Goal: Task Accomplishment & Management: Use online tool/utility

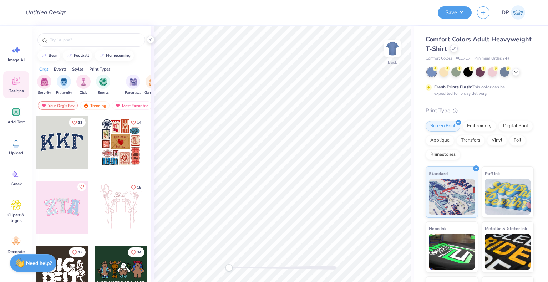
click at [457, 48] on div at bounding box center [454, 49] width 8 height 8
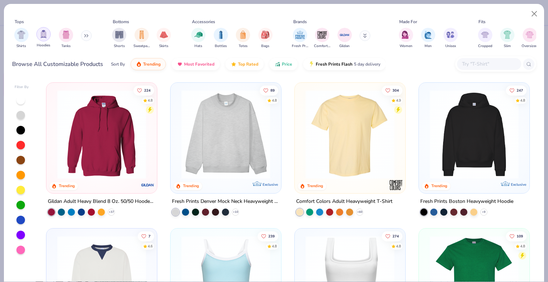
click at [41, 34] on img "filter for Hoodies" at bounding box center [44, 34] width 8 height 8
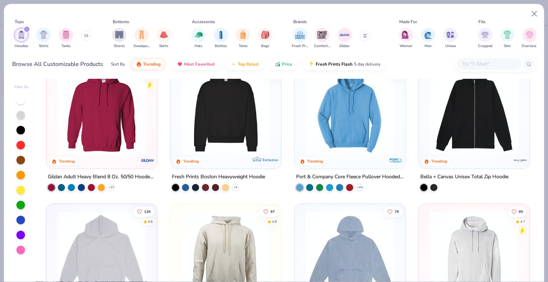
scroll to position [36, 0]
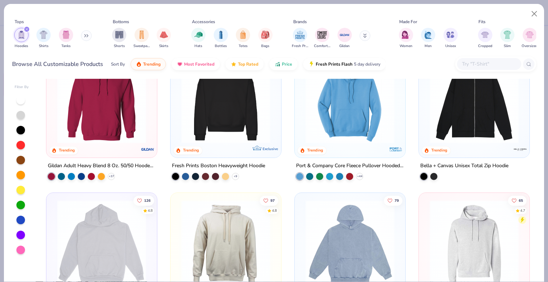
click at [133, 125] on img at bounding box center [101, 98] width 96 height 89
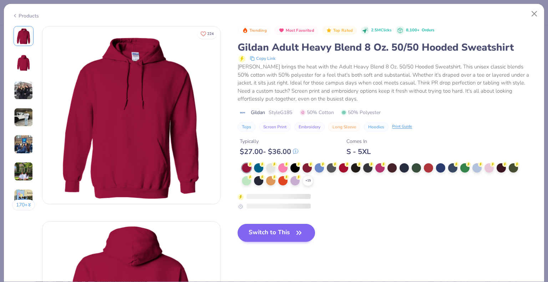
click at [295, 168] on div at bounding box center [294, 167] width 9 height 9
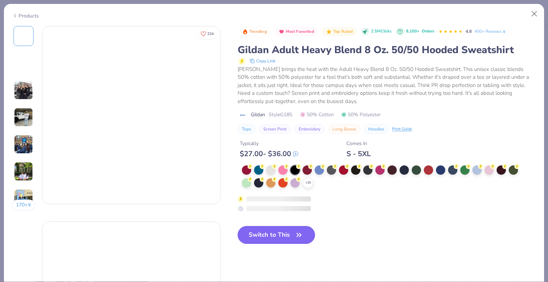
click at [282, 233] on button "Switch to This" at bounding box center [275, 235] width 77 height 18
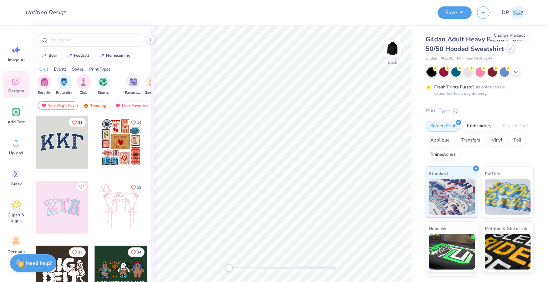
click at [508, 47] on icon at bounding box center [510, 49] width 4 height 4
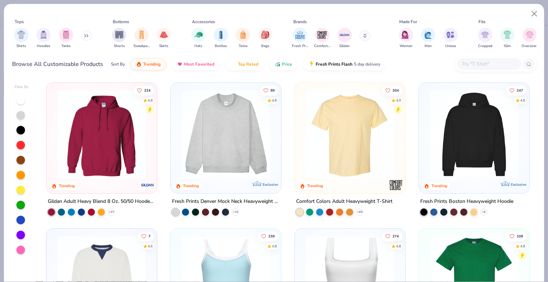
click at [233, 156] on img at bounding box center [226, 134] width 96 height 89
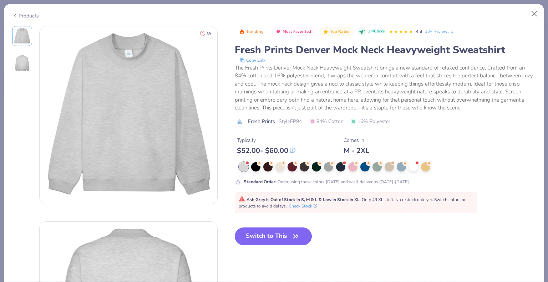
click at [23, 16] on div "Products" at bounding box center [25, 15] width 27 height 7
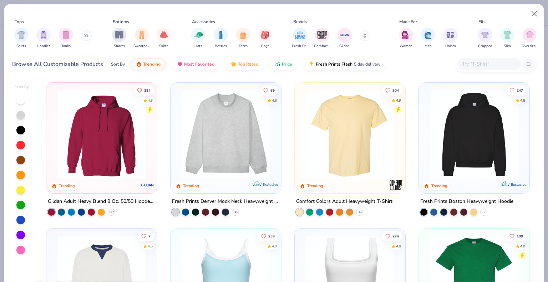
click at [479, 160] on img at bounding box center [474, 134] width 96 height 89
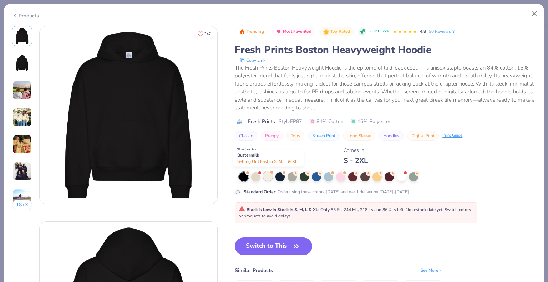
click at [270, 176] on div at bounding box center [267, 175] width 9 height 9
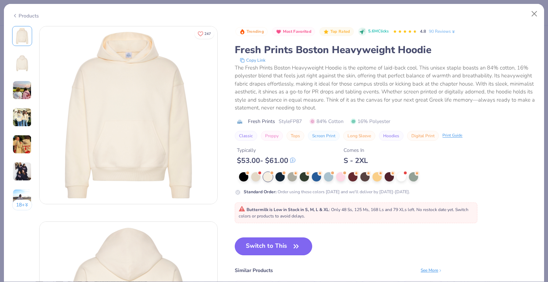
click at [299, 242] on icon "button" at bounding box center [296, 246] width 10 height 10
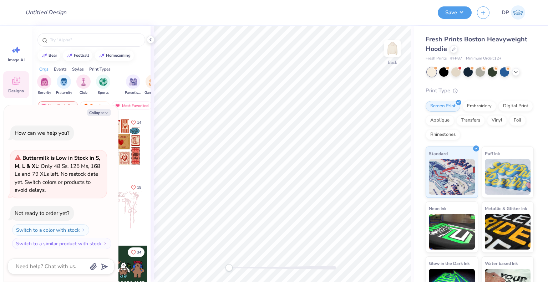
click at [102, 108] on div "Collapse How can we help you? Buttermilk is Low in Stock in S, M, L & XL : Only…" at bounding box center [61, 193] width 114 height 177
click at [102, 111] on button "Collapse" at bounding box center [99, 112] width 24 height 7
type textarea "x"
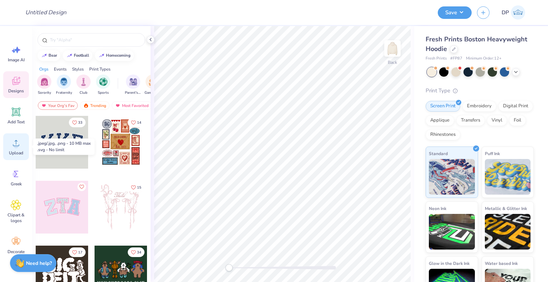
click at [15, 142] on icon at bounding box center [16, 143] width 11 height 11
click at [17, 146] on icon at bounding box center [16, 143] width 6 height 6
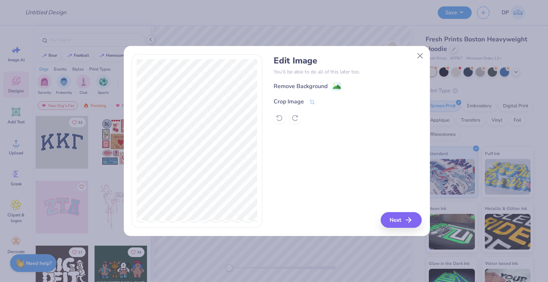
click at [311, 80] on div "Edit Image You’ll be able to do all of this later too. Remove Background Crop I…" at bounding box center [347, 90] width 148 height 68
click at [312, 83] on div "Remove Background" at bounding box center [300, 87] width 54 height 9
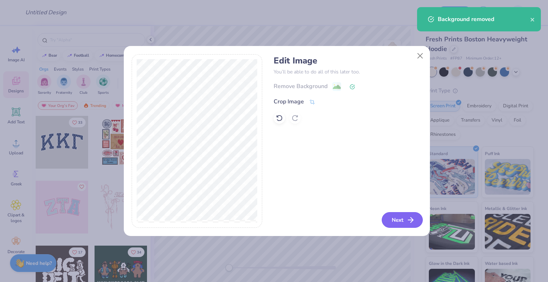
click at [404, 217] on button "Next" at bounding box center [401, 220] width 41 height 16
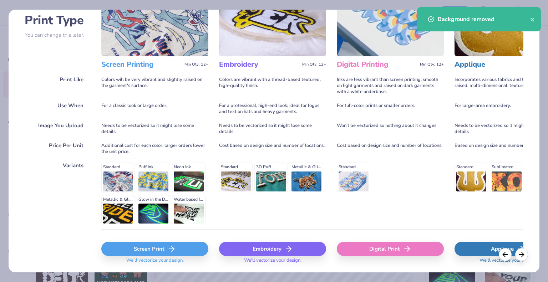
scroll to position [73, 0]
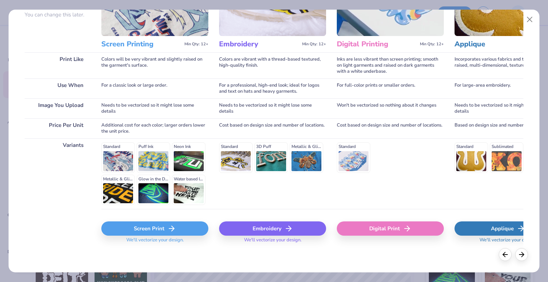
click at [279, 229] on div "Embroidery" at bounding box center [272, 228] width 107 height 14
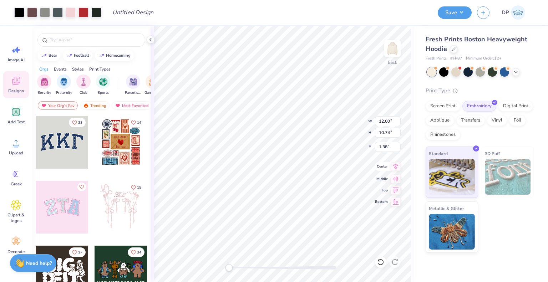
type input "4.62"
type input "4.14"
type input "7.98"
click at [450, 13] on button "Save" at bounding box center [454, 11] width 34 height 12
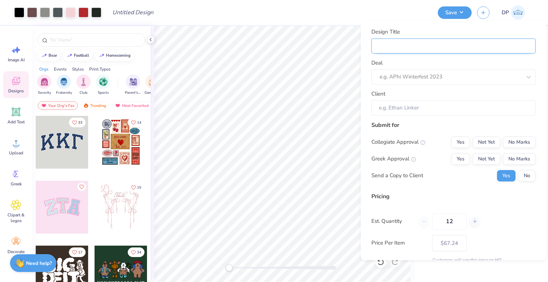
click at [405, 46] on input "Design Title" at bounding box center [453, 45] width 164 height 15
paste input "Boxing Club"
type input "Boxing Club"
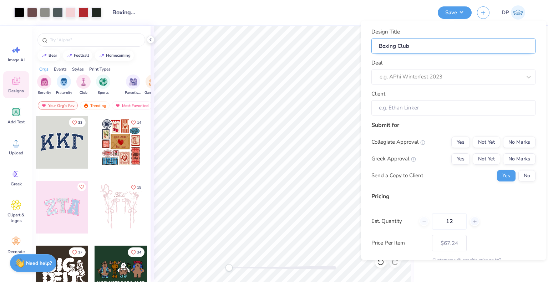
type input "Boxing Club"
type input "Boxing Club M"
type input "Boxing Club Me"
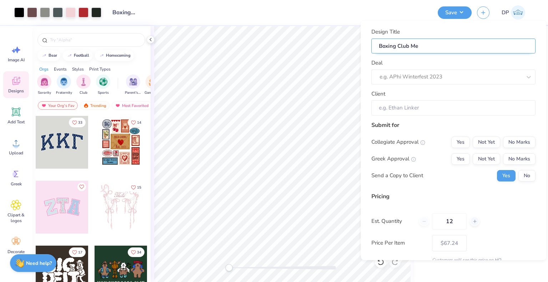
type input "Boxing Club Mer"
type input "Boxing Club Merc"
type input "Boxing Club Merch"
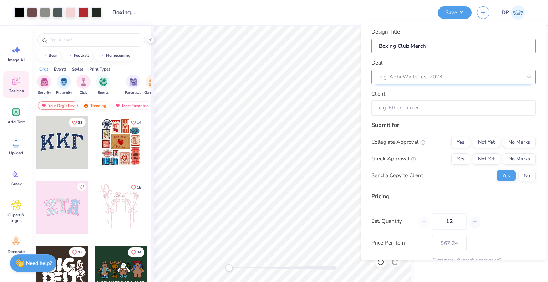
type input "Boxing Club Merch"
click at [429, 81] on div at bounding box center [450, 77] width 142 height 10
paste input "Boxing Club"
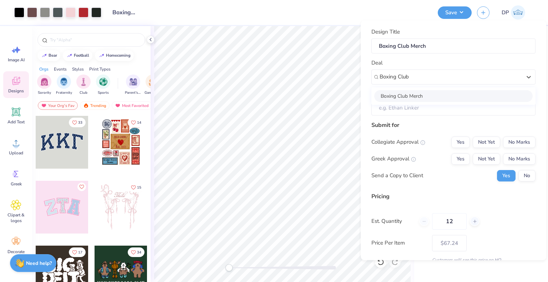
click at [416, 95] on div "Boxing Club Merch" at bounding box center [453, 96] width 158 height 12
type input "Boxing Club"
type input "Amparo Campos"
click at [479, 135] on div "Submit for Collegiate Approval Yes Not Yet No Marks Greek Approval Yes Not Yet …" at bounding box center [453, 153] width 164 height 66
click at [480, 141] on button "Not Yet" at bounding box center [485, 141] width 27 height 11
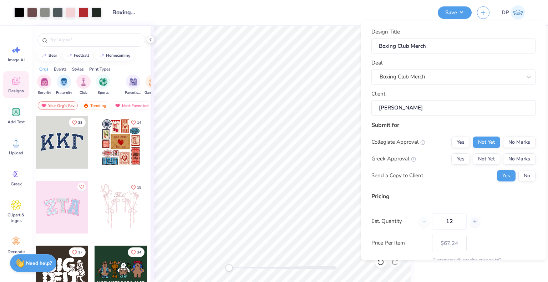
drag, startPoint x: 483, startPoint y: 152, endPoint x: 482, endPoint y: 164, distance: 12.1
click at [483, 152] on div "Collegiate Approval Yes Not Yet No Marks Greek Approval Yes Not Yet No Marks Se…" at bounding box center [453, 158] width 164 height 45
click at [482, 164] on div "Collegiate Approval Yes Not Yet No Marks Greek Approval Yes Not Yet No Marks Se…" at bounding box center [453, 158] width 164 height 45
click at [486, 160] on button "Not Yet" at bounding box center [485, 158] width 27 height 11
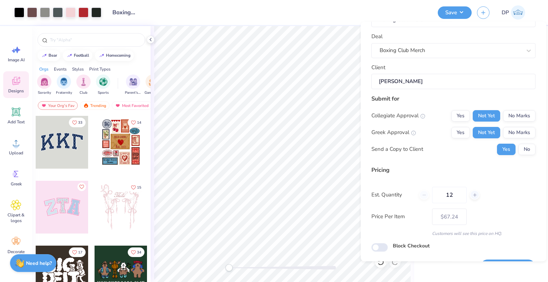
scroll to position [46, 0]
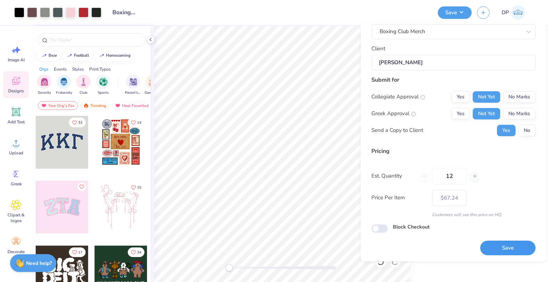
click at [487, 241] on button "Save" at bounding box center [507, 248] width 55 height 15
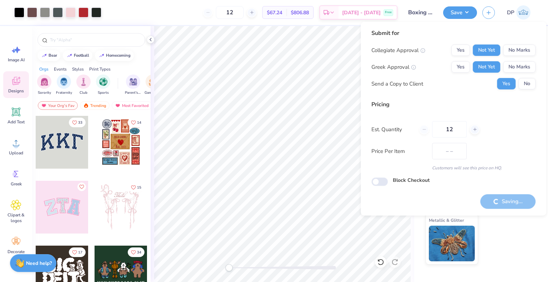
type input "$67.24"
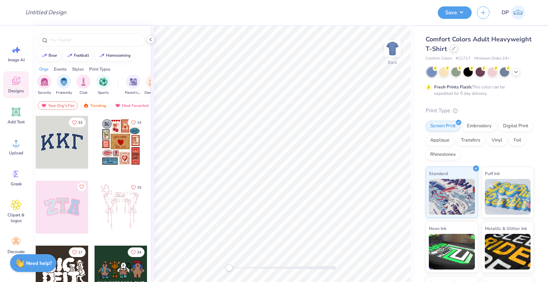
click at [455, 48] on icon at bounding box center [453, 48] width 3 height 3
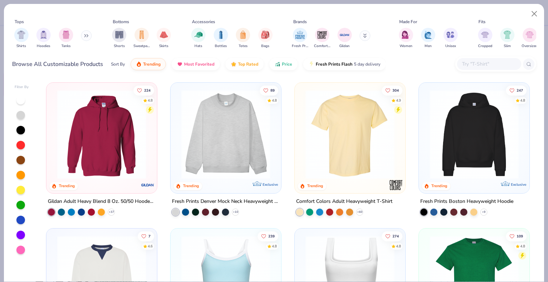
click at [81, 34] on div "Shirts Hoodies Tanks" at bounding box center [53, 38] width 82 height 26
click at [88, 36] on icon at bounding box center [86, 36] width 4 height 4
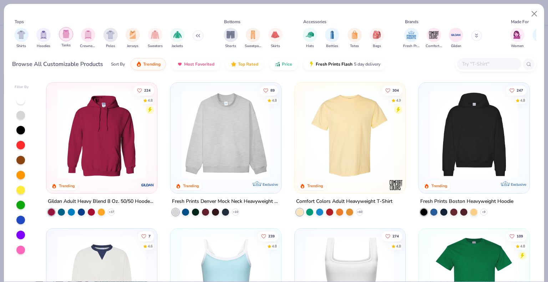
click at [64, 36] on img "filter for Tanks" at bounding box center [66, 34] width 8 height 8
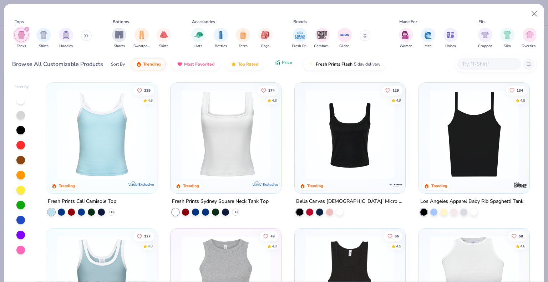
click at [278, 63] on icon "button" at bounding box center [278, 63] width 1 height 2
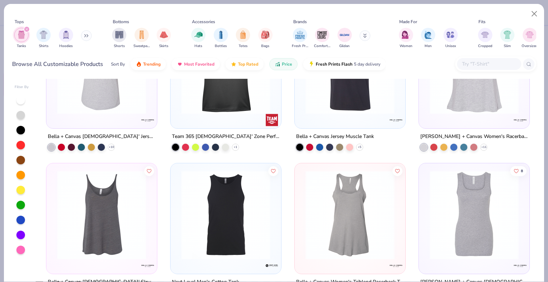
scroll to position [285, 0]
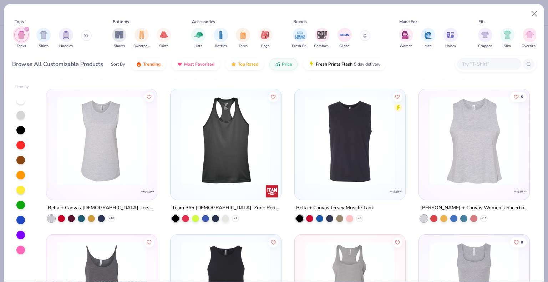
click at [460, 135] on img at bounding box center [474, 140] width 96 height 89
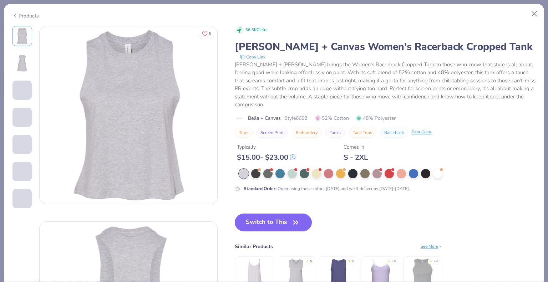
click at [32, 13] on div "Products" at bounding box center [25, 15] width 27 height 7
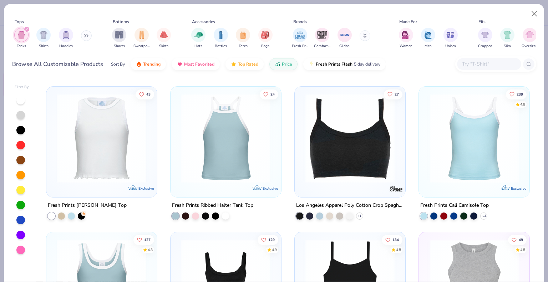
scroll to position [927, 0]
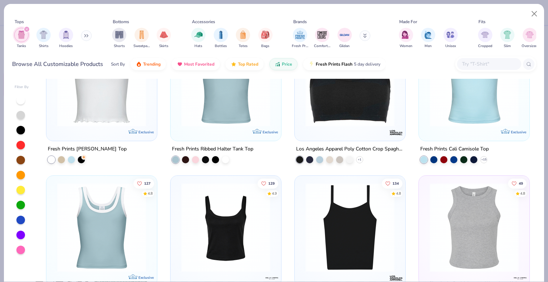
click at [19, 36] on img "filter for Tanks" at bounding box center [21, 35] width 8 height 8
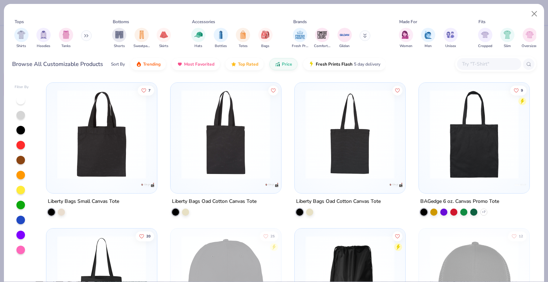
click at [483, 60] on input "text" at bounding box center [488, 64] width 55 height 8
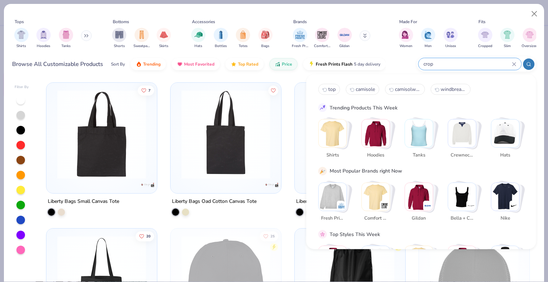
type input "crop"
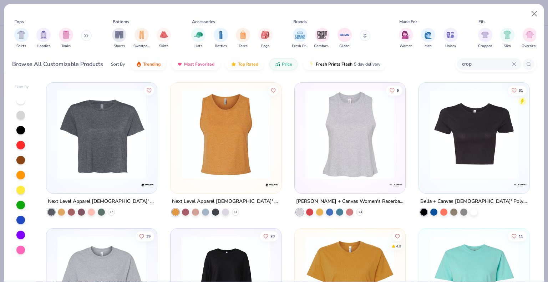
click at [134, 147] on img at bounding box center [101, 134] width 96 height 89
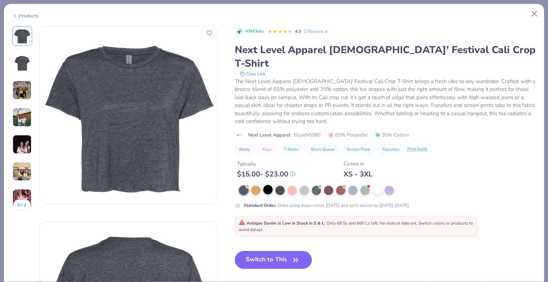
click at [266, 185] on div at bounding box center [267, 189] width 9 height 9
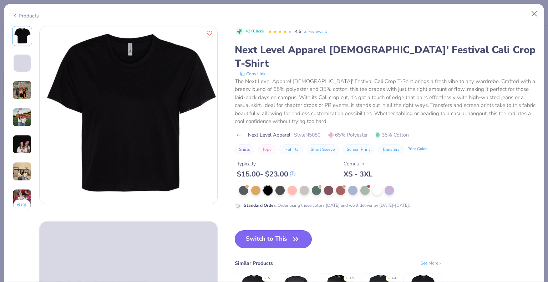
click at [292, 230] on button "Switch to This" at bounding box center [273, 239] width 77 height 18
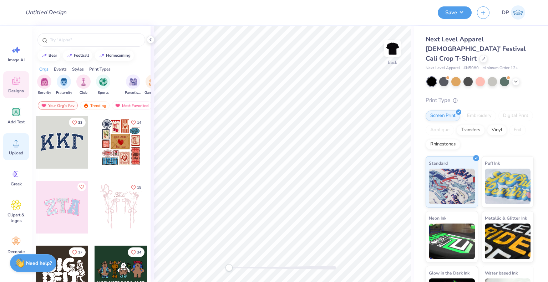
click at [14, 153] on span "Upload" at bounding box center [16, 153] width 14 height 6
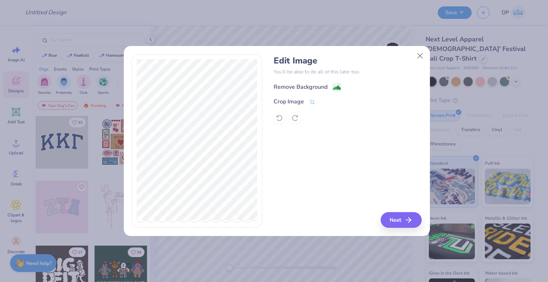
click at [319, 87] on div "Remove Background" at bounding box center [300, 87] width 54 height 9
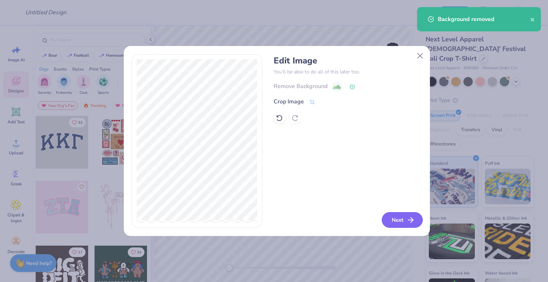
click at [397, 222] on button "Next" at bounding box center [401, 220] width 41 height 16
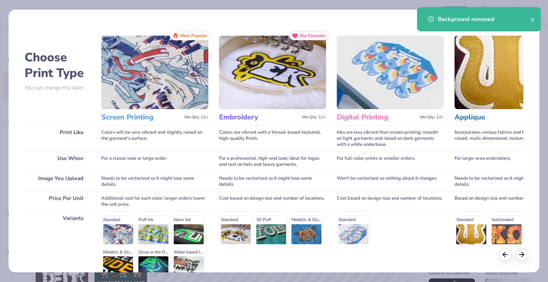
scroll to position [73, 0]
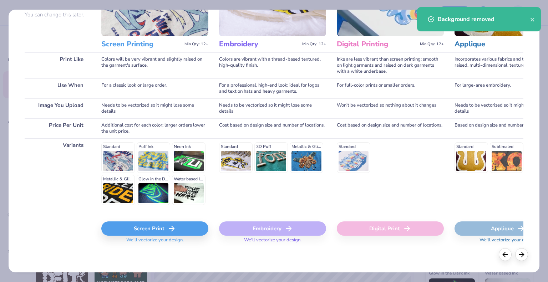
click at [163, 231] on div "Screen Print" at bounding box center [154, 228] width 107 height 14
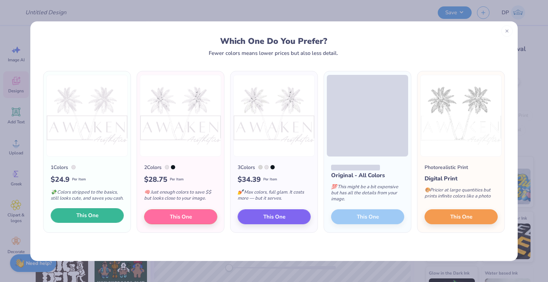
click at [99, 214] on button "This One" at bounding box center [87, 215] width 73 height 15
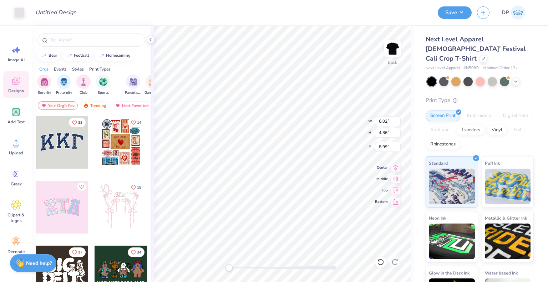
type input "6.02"
type input "4.36"
type input "8.99"
click at [454, 13] on button "Save" at bounding box center [454, 11] width 34 height 12
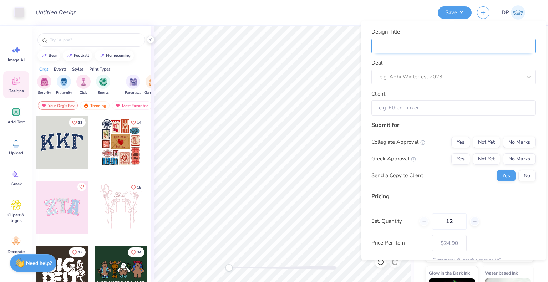
click at [407, 45] on input "Design Title" at bounding box center [453, 45] width 164 height 15
paste input "Awaken Aesthetics"
type input "Awaken Aesthetics"
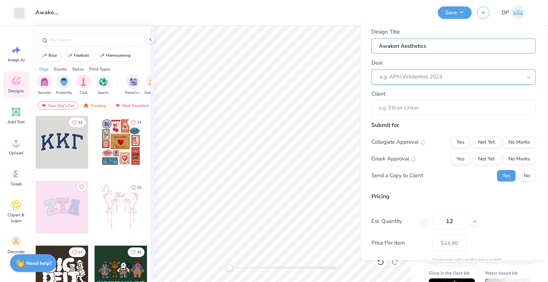
type input "Awaken Aesthetics"
type input "Awaken Aesthetics M"
type input "Awaken Aesthetics Me"
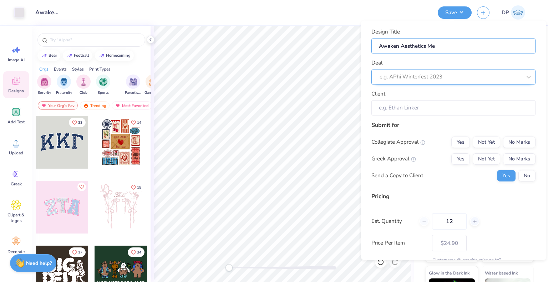
type input "Awaken Aesthetics Mer"
type input "Awaken Aesthetics Merc"
type input "Awaken Aesthetics Merch"
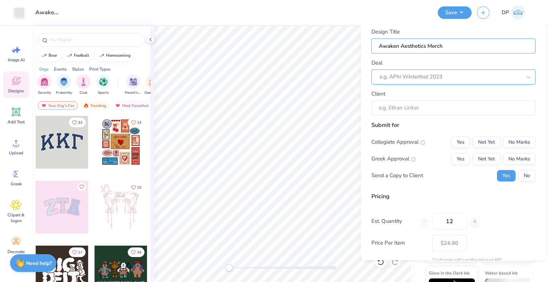
type input "Awaken Aesthetics Merch"
click at [425, 74] on div at bounding box center [443, 77] width 128 height 10
paste input "Awaken Aesthetics"
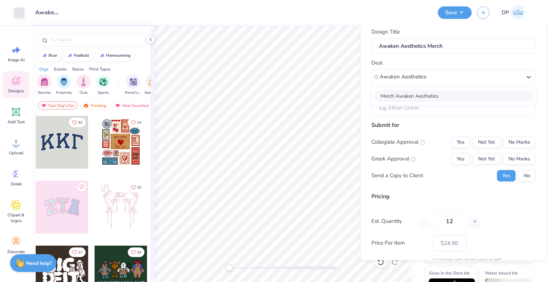
click at [420, 92] on div "Merch Awaken Aesthetics" at bounding box center [453, 96] width 158 height 12
type input "Awaken Aesthetics"
type input "Mckenna Crabtree"
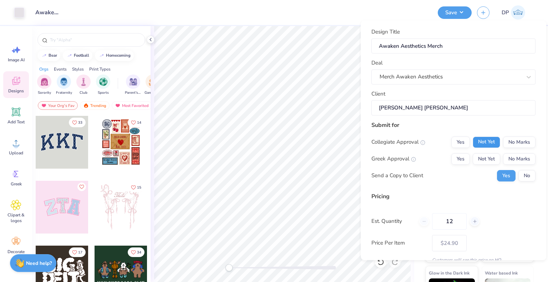
click at [472, 137] on button "Not Yet" at bounding box center [485, 141] width 27 height 11
click at [489, 156] on button "Not Yet" at bounding box center [485, 158] width 27 height 11
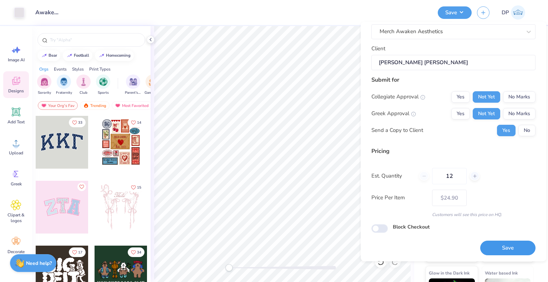
click at [494, 243] on button "Save" at bounding box center [507, 248] width 55 height 15
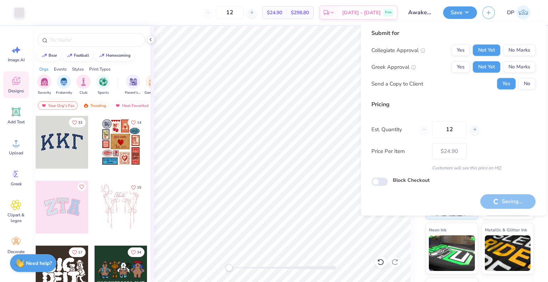
type input "– –"
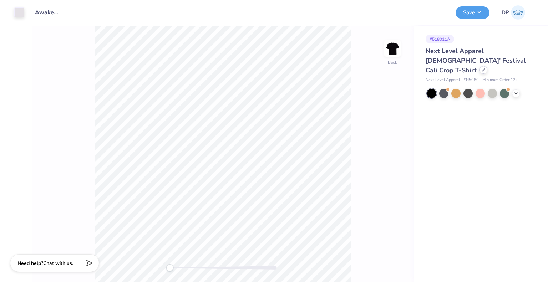
click at [480, 66] on div at bounding box center [483, 70] width 8 height 8
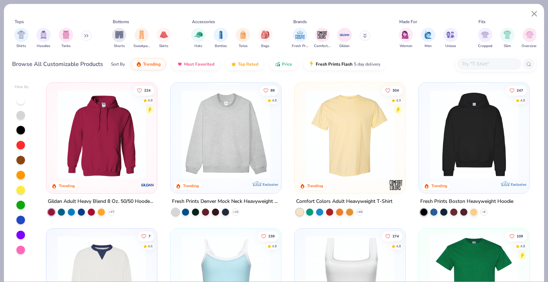
click at [488, 57] on div at bounding box center [495, 63] width 81 height 15
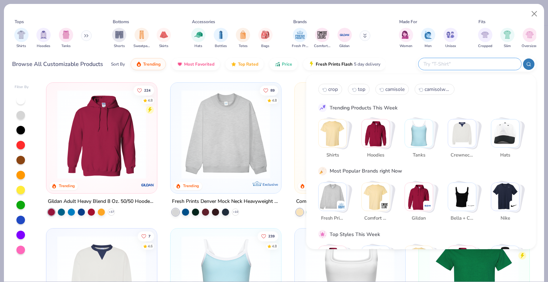
click at [485, 61] on input "text" at bounding box center [468, 64] width 93 height 8
type input "tube"
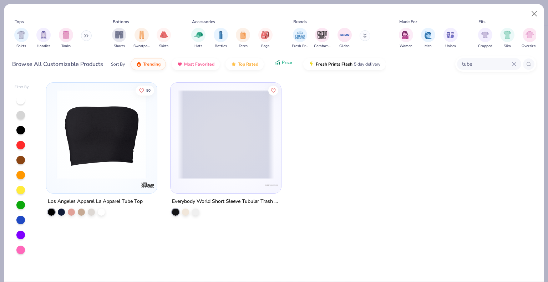
click at [282, 62] on span "Price" at bounding box center [287, 63] width 10 height 6
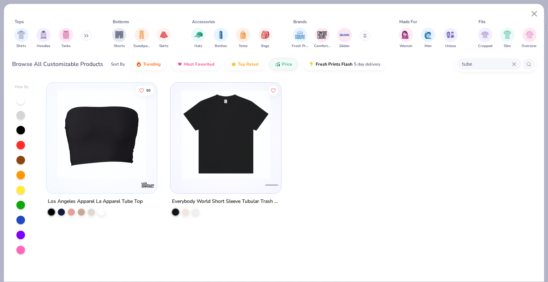
click at [96, 137] on img at bounding box center [101, 134] width 96 height 89
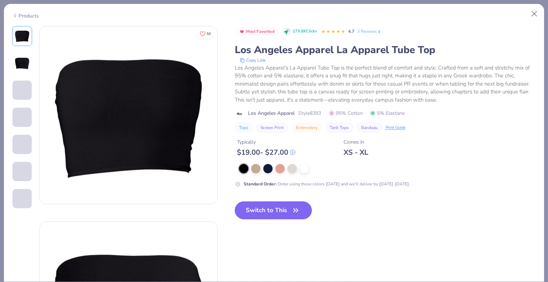
click at [278, 210] on button "Switch to This" at bounding box center [273, 210] width 77 height 18
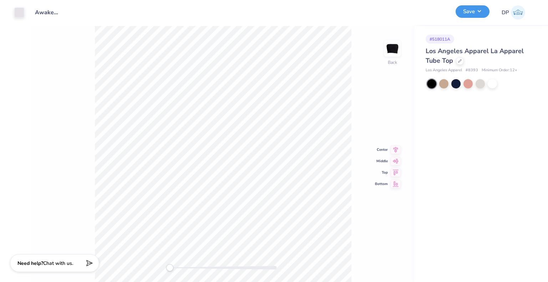
click at [472, 15] on button "Save" at bounding box center [472, 11] width 34 height 12
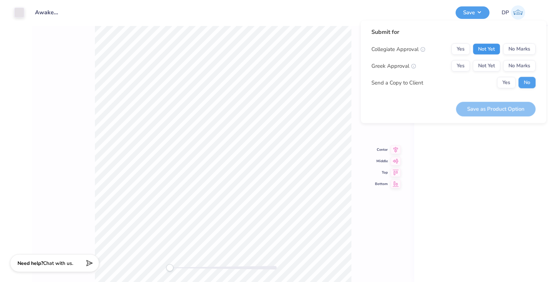
click at [483, 50] on button "Not Yet" at bounding box center [485, 48] width 27 height 11
click at [486, 71] on button "Not Yet" at bounding box center [485, 65] width 27 height 11
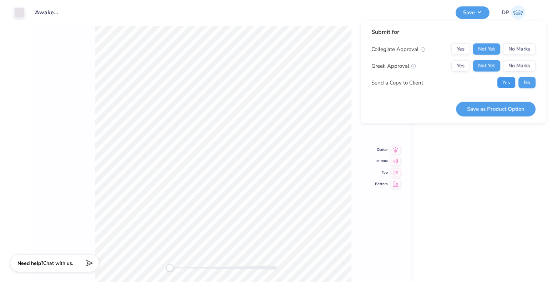
click at [504, 83] on button "Yes" at bounding box center [506, 82] width 19 height 11
click at [501, 105] on button "Save as Product Option" at bounding box center [495, 109] width 79 height 15
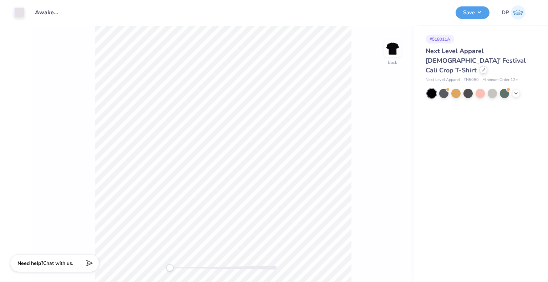
click at [481, 68] on icon at bounding box center [483, 70] width 4 height 4
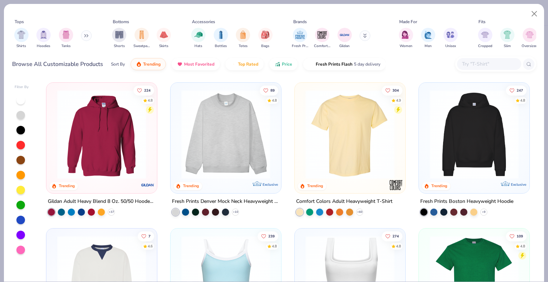
click at [83, 36] on button at bounding box center [86, 35] width 11 height 11
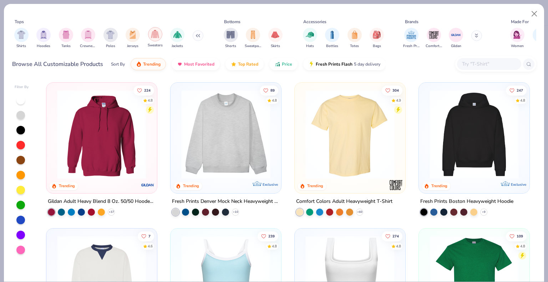
click at [156, 35] on img "filter for Sweaters" at bounding box center [155, 34] width 8 height 8
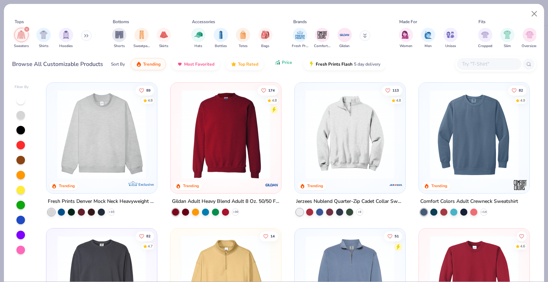
click at [282, 63] on span "Price" at bounding box center [287, 63] width 10 height 6
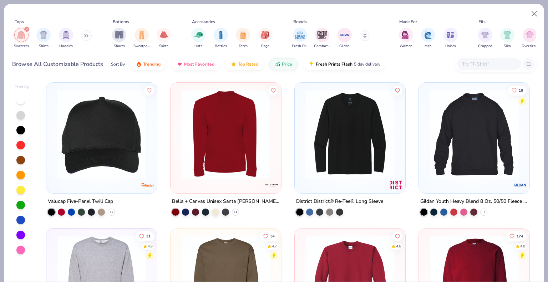
click at [178, 139] on img at bounding box center [129, 134] width 96 height 89
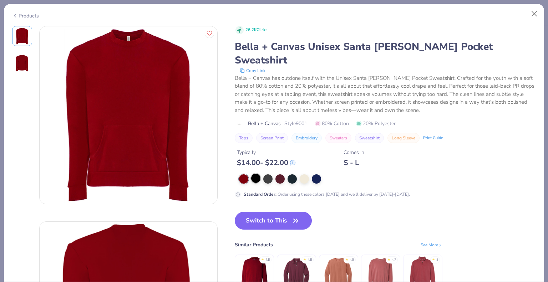
click at [256, 174] on div at bounding box center [255, 178] width 9 height 9
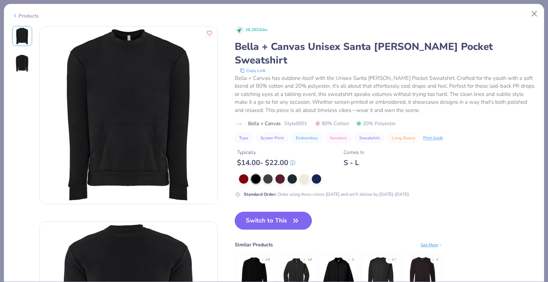
click at [264, 212] on button "Switch to This" at bounding box center [273, 221] width 77 height 18
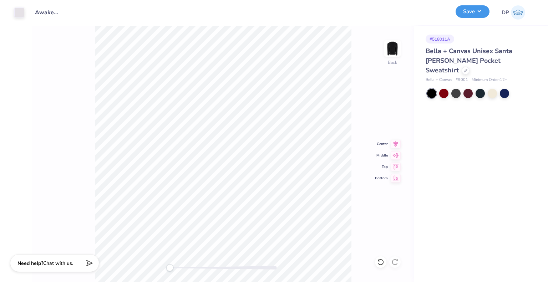
click at [479, 11] on button "Save" at bounding box center [472, 11] width 34 height 12
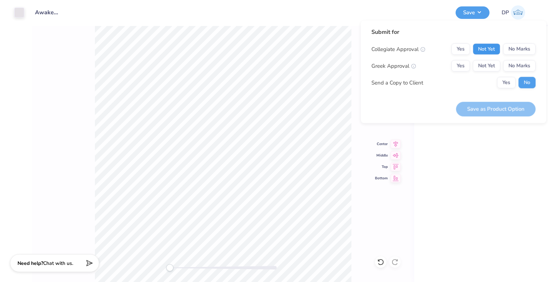
click at [486, 53] on button "Not Yet" at bounding box center [485, 48] width 27 height 11
drag, startPoint x: 485, startPoint y: 65, endPoint x: 489, endPoint y: 75, distance: 11.2
click at [485, 69] on button "Not Yet" at bounding box center [485, 65] width 27 height 11
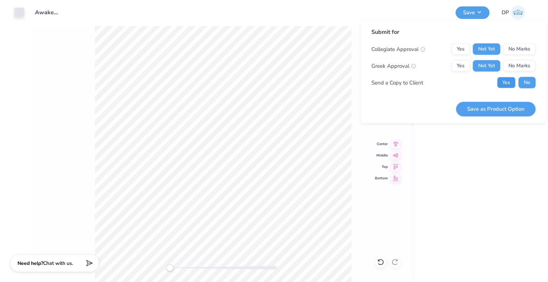
click at [503, 84] on button "Yes" at bounding box center [506, 82] width 19 height 11
click at [495, 104] on button "Save as Product Option" at bounding box center [495, 109] width 79 height 15
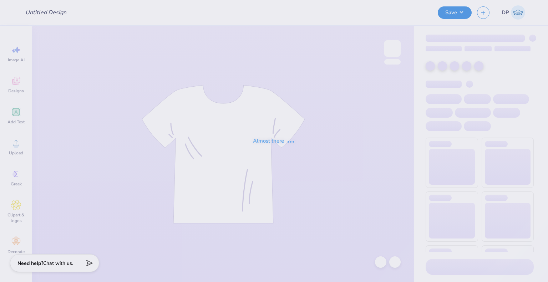
type input "[PERSON_NAME] : Unique renovations"
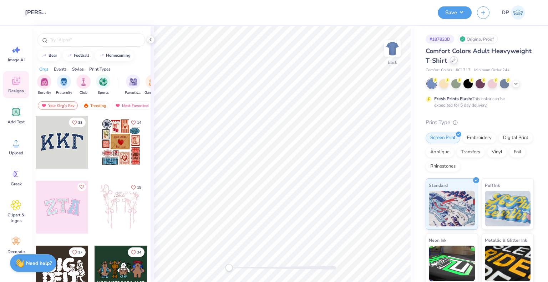
click at [455, 61] on icon at bounding box center [454, 60] width 4 height 4
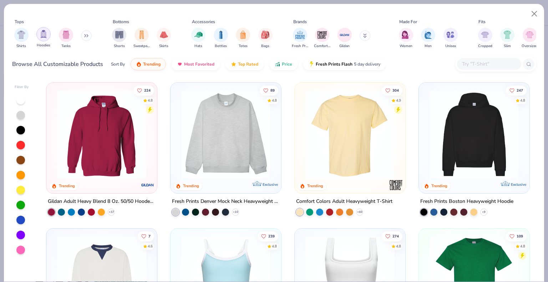
click at [40, 35] on img "filter for Hoodies" at bounding box center [44, 34] width 8 height 8
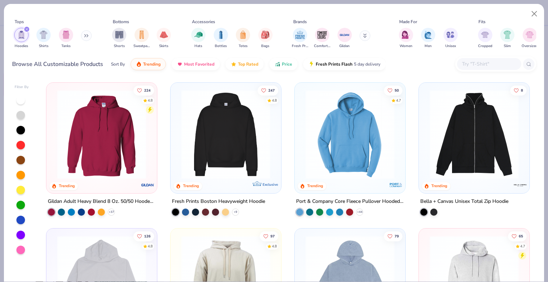
click at [265, 136] on img at bounding box center [226, 134] width 96 height 89
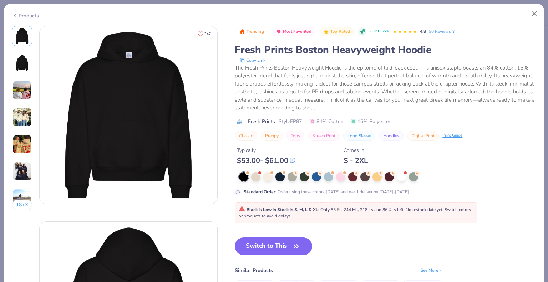
click at [24, 12] on div "Products" at bounding box center [25, 15] width 27 height 7
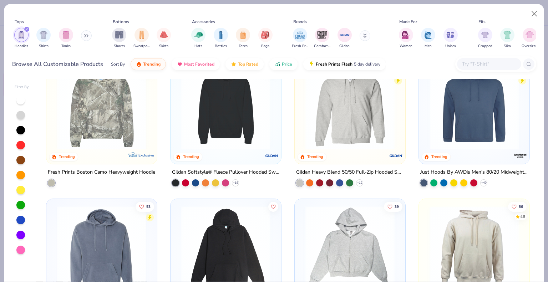
scroll to position [285, 0]
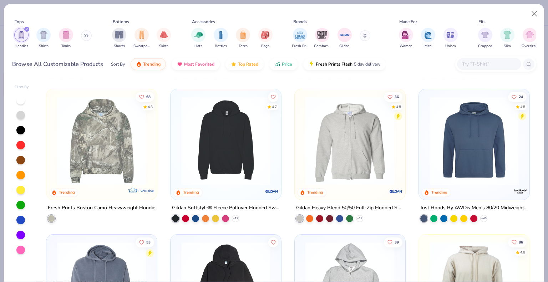
click at [222, 155] on img at bounding box center [226, 140] width 96 height 89
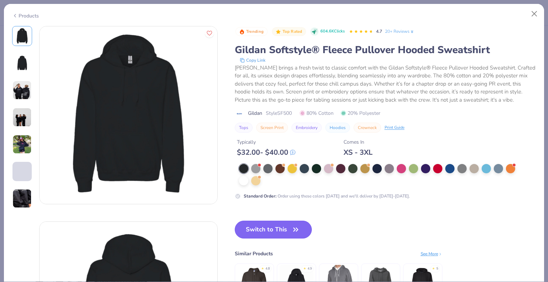
click at [272, 222] on button "Switch to This" at bounding box center [273, 230] width 77 height 18
click at [270, 228] on button "Switch to This" at bounding box center [273, 230] width 77 height 18
click at [283, 225] on button "Switch to This" at bounding box center [273, 230] width 77 height 18
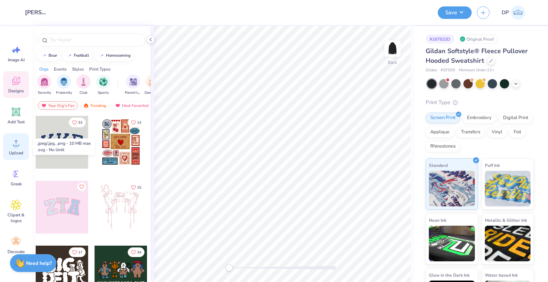
click at [16, 143] on circle at bounding box center [16, 145] width 5 height 5
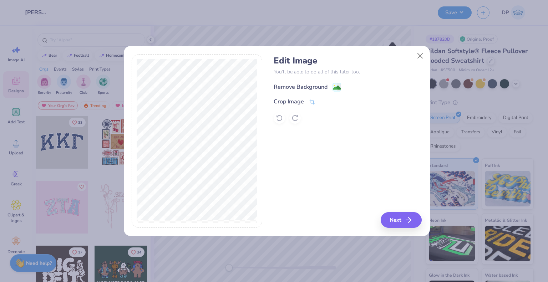
drag, startPoint x: 307, startPoint y: 86, endPoint x: 315, endPoint y: 109, distance: 25.3
click at [307, 85] on div "Remove Background" at bounding box center [300, 87] width 54 height 9
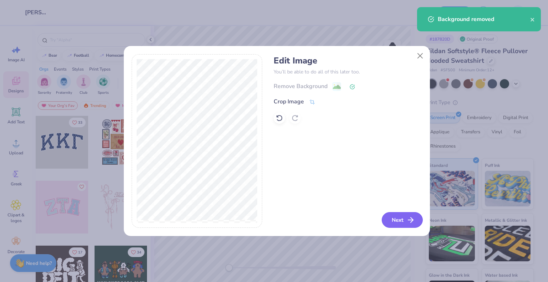
click at [388, 218] on button "Next" at bounding box center [401, 220] width 41 height 16
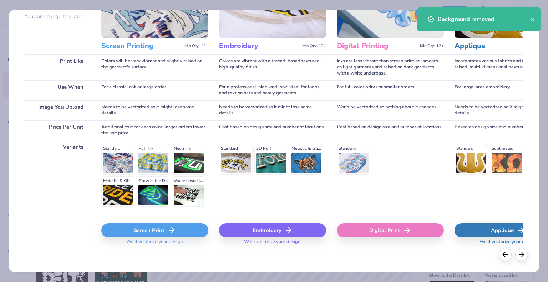
scroll to position [73, 0]
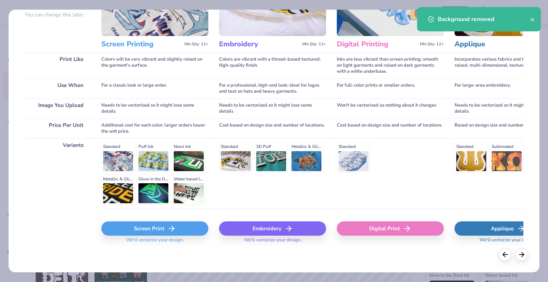
click at [161, 233] on div "Screen Print" at bounding box center [154, 228] width 107 height 14
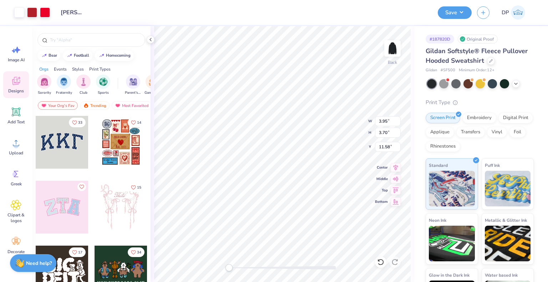
type input "3.95"
type input "3.70"
type input "11.58"
click at [463, 14] on button "Save" at bounding box center [454, 11] width 34 height 12
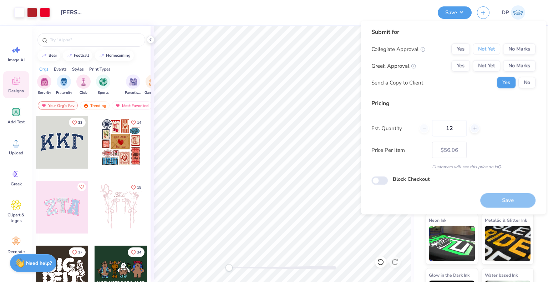
click at [479, 47] on button "Not Yet" at bounding box center [485, 48] width 27 height 11
click at [480, 65] on button "Not Yet" at bounding box center [485, 65] width 27 height 11
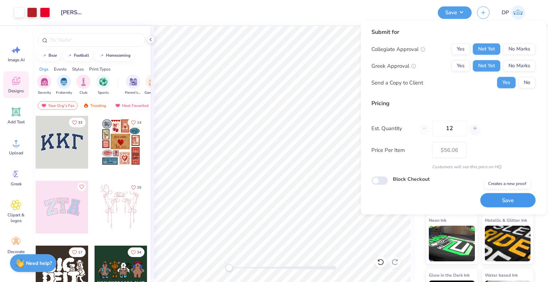
click at [512, 198] on button "Save" at bounding box center [507, 200] width 55 height 15
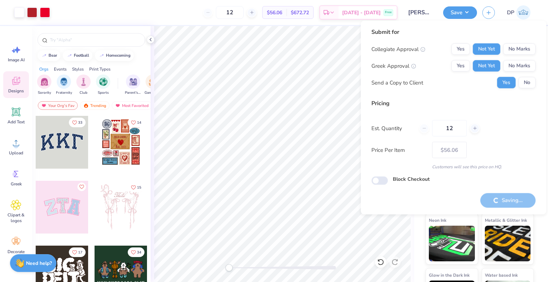
type input "– –"
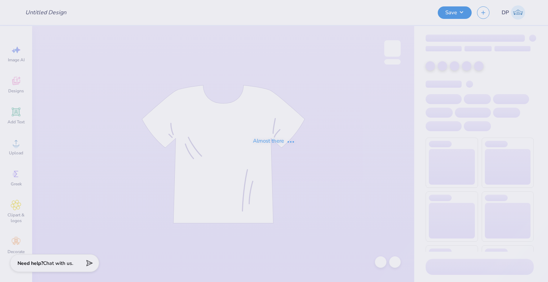
type input "[PERSON_NAME] : [GEOGRAPHIC_DATA]"
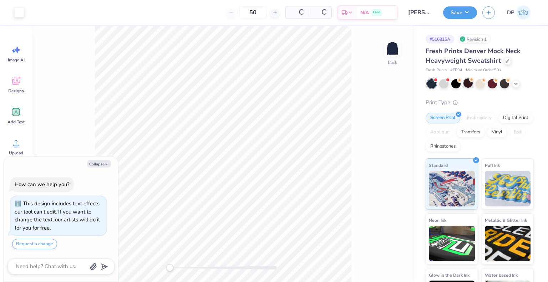
scroll to position [20, 0]
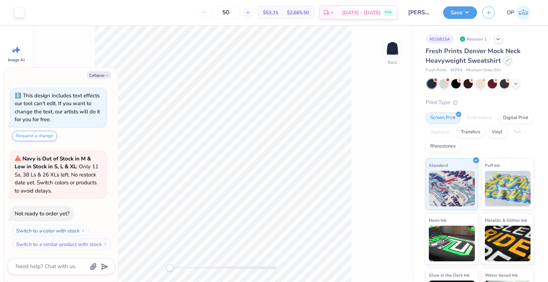
click at [505, 62] on div at bounding box center [507, 60] width 8 height 8
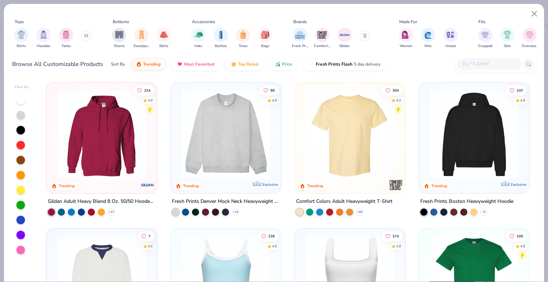
type textarea "x"
click at [507, 62] on input "text" at bounding box center [488, 64] width 55 height 8
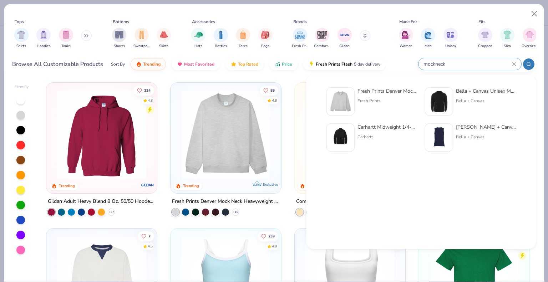
type input "mockneck"
click at [447, 107] on img at bounding box center [438, 102] width 22 height 22
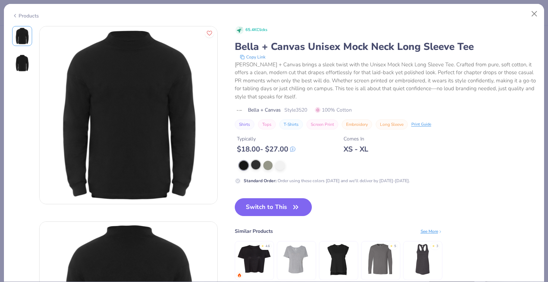
click at [254, 165] on div at bounding box center [255, 164] width 9 height 9
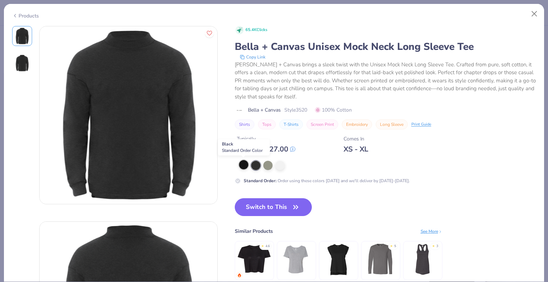
click at [244, 165] on div at bounding box center [243, 164] width 9 height 9
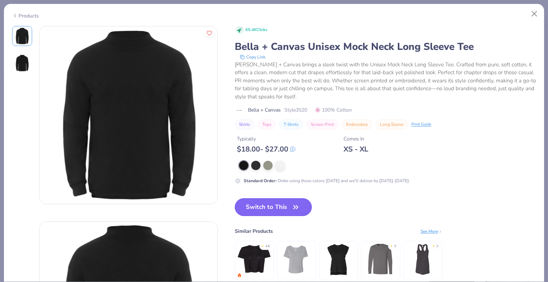
click at [278, 205] on button "Switch to This" at bounding box center [273, 207] width 77 height 18
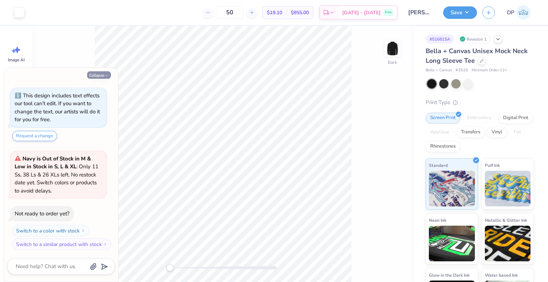
click at [102, 73] on button "Collapse" at bounding box center [99, 74] width 24 height 7
type textarea "x"
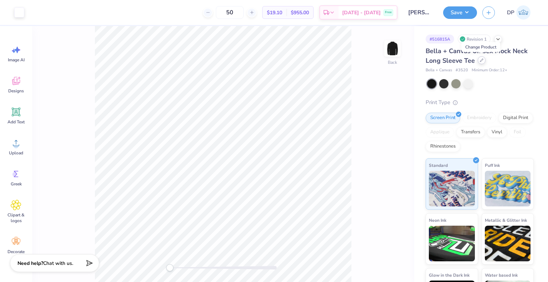
click at [479, 58] on icon at bounding box center [481, 60] width 4 height 4
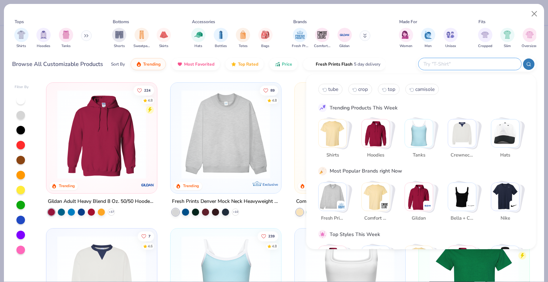
click at [472, 60] on input "text" at bounding box center [468, 64] width 93 height 8
type input "mock"
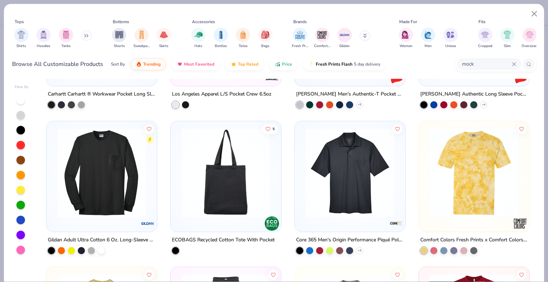
scroll to position [1105, 0]
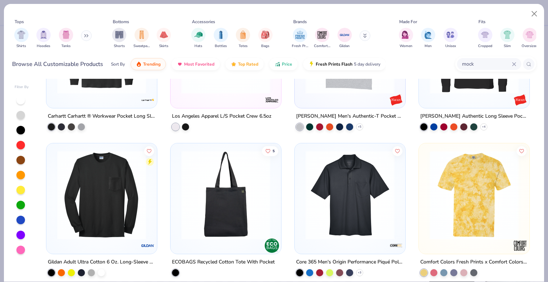
click at [88, 35] on icon at bounding box center [87, 36] width 1 height 2
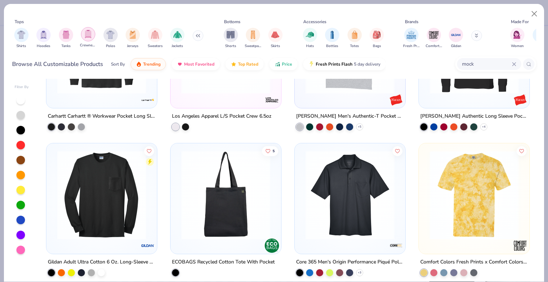
click at [88, 36] on img "filter for Crewnecks" at bounding box center [88, 34] width 8 height 8
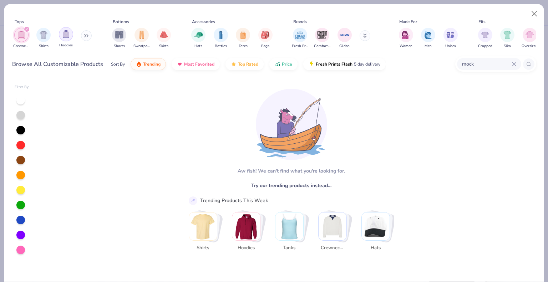
drag, startPoint x: 27, startPoint y: 34, endPoint x: 48, endPoint y: 34, distance: 21.7
click at [26, 34] on div "filter for Crewnecks" at bounding box center [21, 35] width 14 height 14
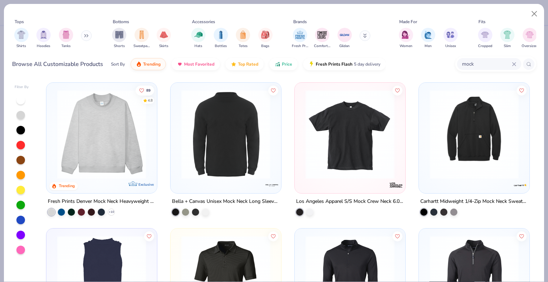
click at [86, 35] on icon at bounding box center [84, 36] width 1 height 2
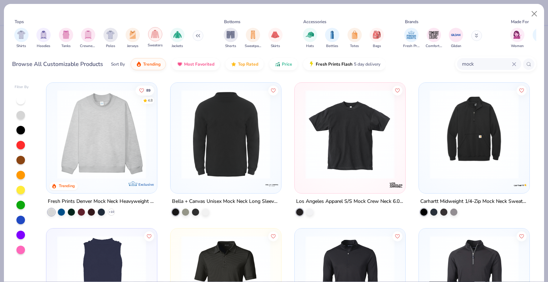
click at [153, 36] on img "filter for Sweaters" at bounding box center [155, 34] width 8 height 8
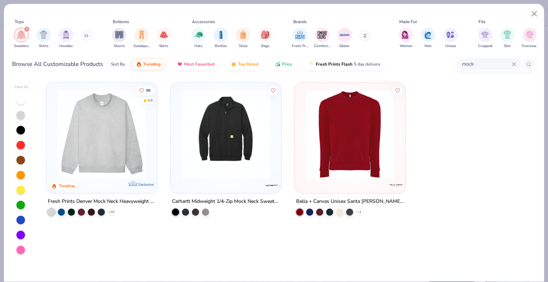
click at [81, 35] on div "Sweaters Shirts Hoodies" at bounding box center [53, 38] width 82 height 26
click at [394, 138] on img at bounding box center [350, 134] width 96 height 89
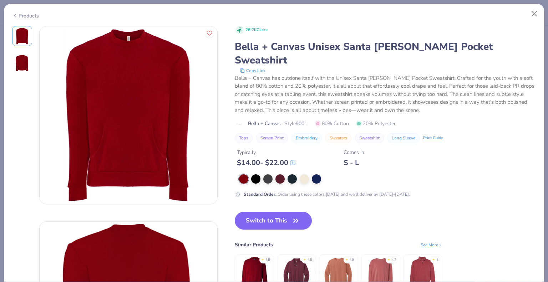
click at [25, 12] on div "Products" at bounding box center [25, 15] width 27 height 7
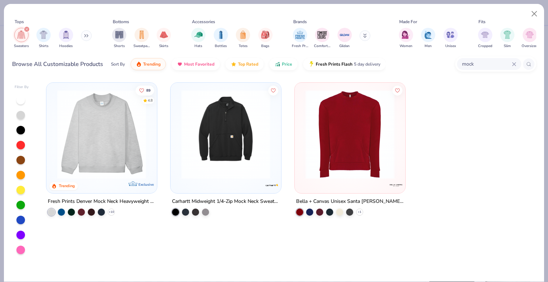
click at [237, 144] on img at bounding box center [226, 134] width 96 height 89
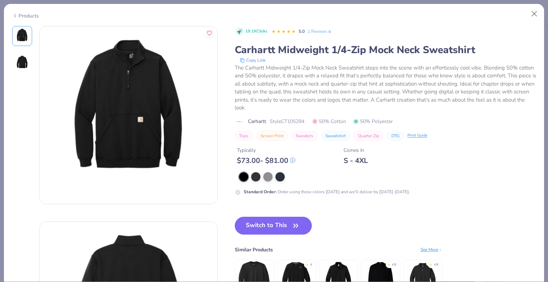
click at [27, 12] on div "Products" at bounding box center [25, 15] width 27 height 7
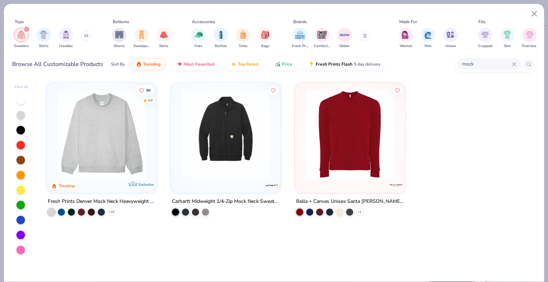
click at [22, 31] on img "filter for Sweaters" at bounding box center [21, 35] width 8 height 8
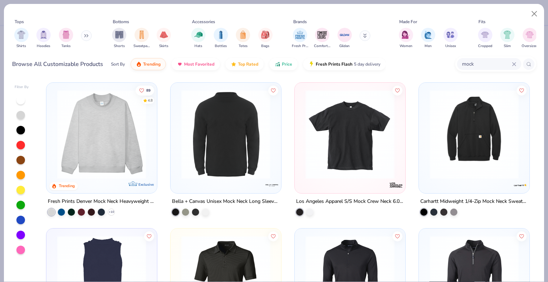
click at [86, 33] on button at bounding box center [86, 35] width 11 height 11
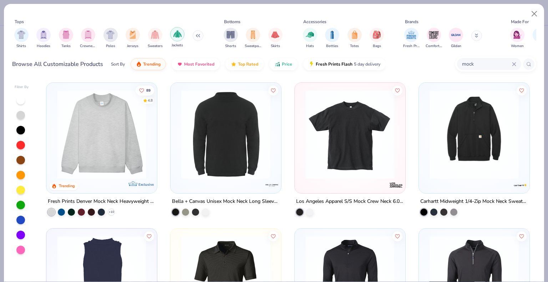
click at [179, 39] on div "filter for Jackets" at bounding box center [177, 34] width 14 height 14
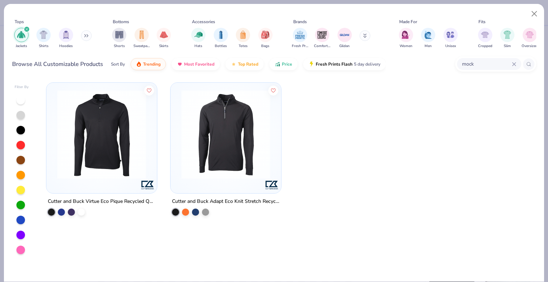
click at [23, 34] on img "filter for Jackets" at bounding box center [21, 35] width 8 height 8
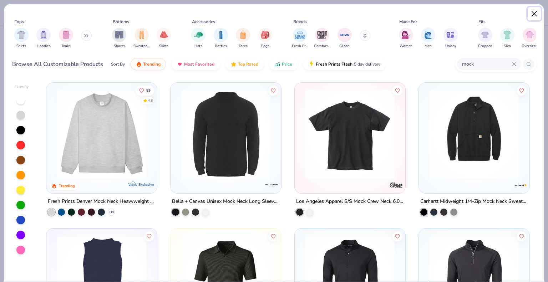
click at [535, 10] on button "Close" at bounding box center [534, 14] width 14 height 14
